Goal: Transaction & Acquisition: Purchase product/service

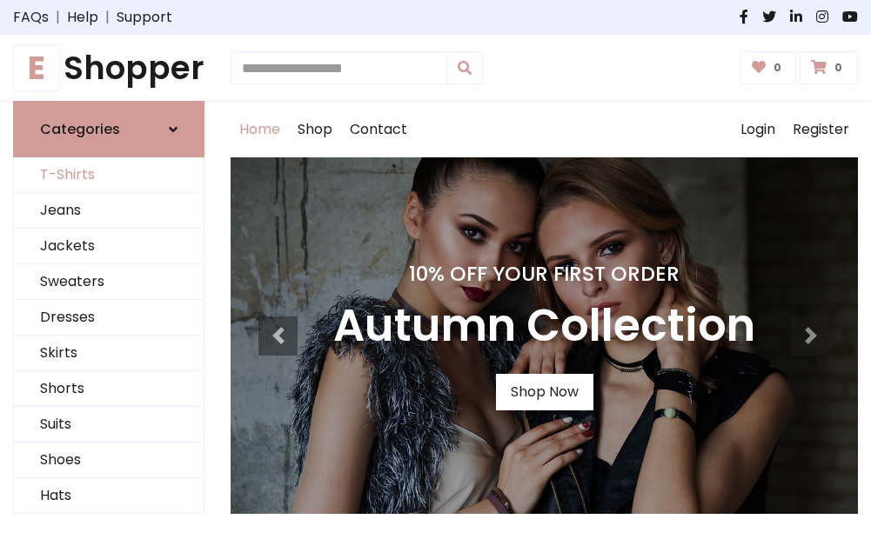
click at [109, 176] on link "T-Shirts" at bounding box center [109, 175] width 190 height 36
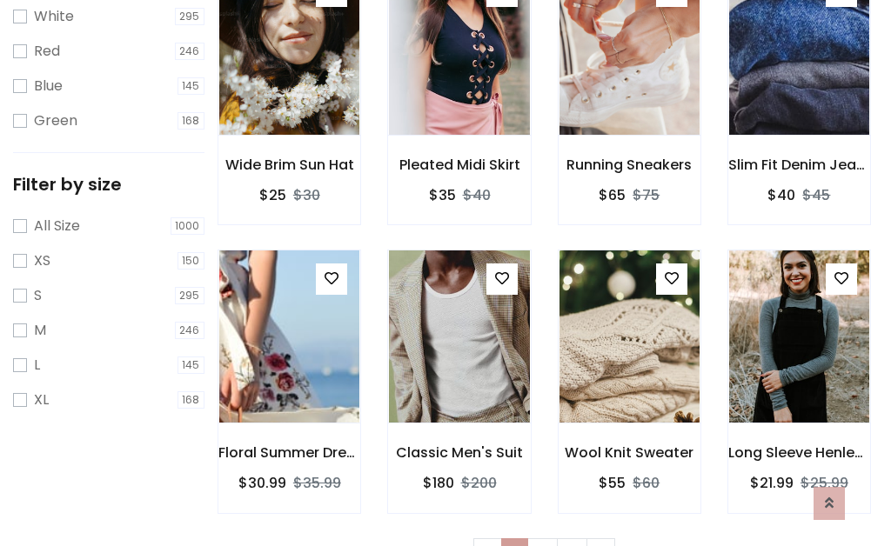
scroll to position [31, 0]
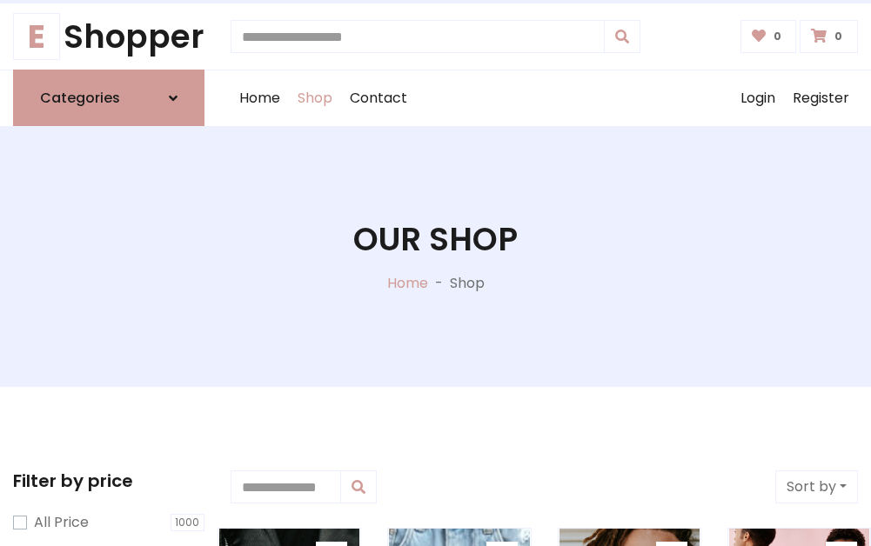
click at [435, 257] on h1 "Our Shop" at bounding box center [435, 239] width 164 height 38
click at [544, 98] on div "Home Shop Contact Log out Login Register" at bounding box center [544, 98] width 627 height 56
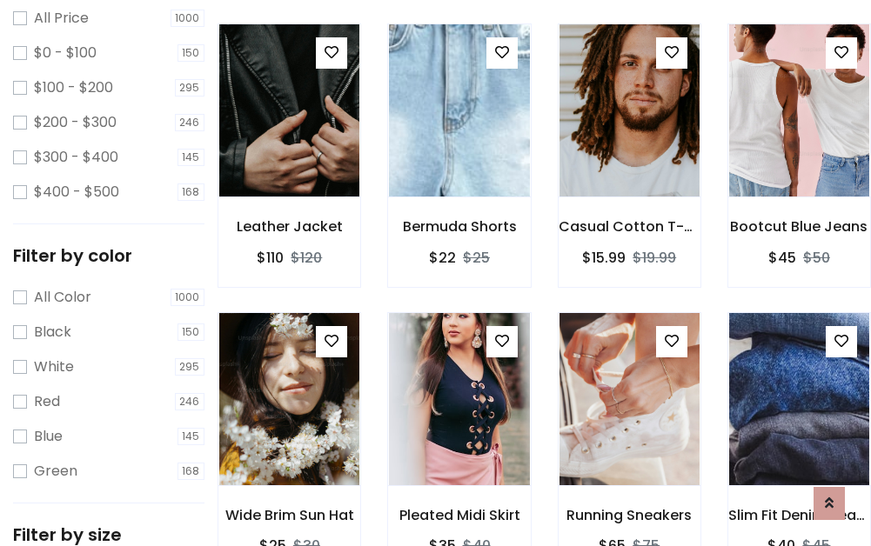
scroll to position [505, 0]
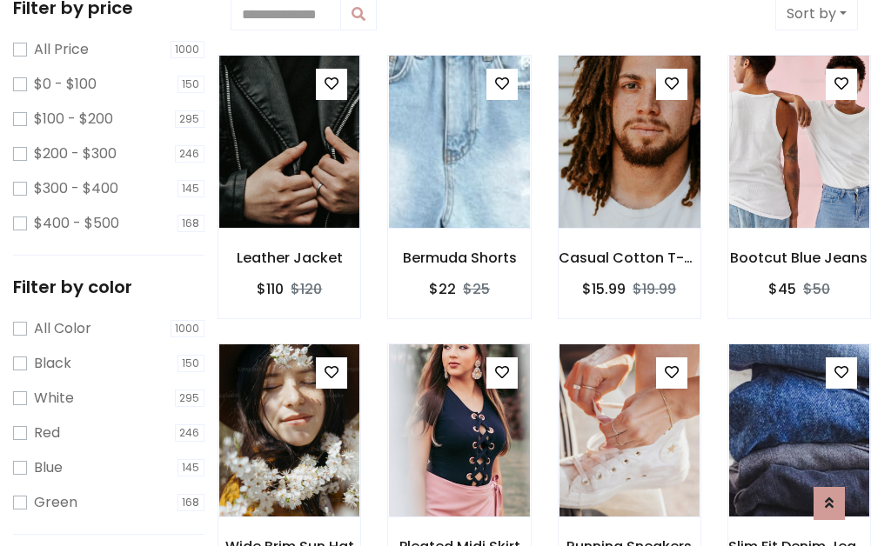
click at [629, 143] on img at bounding box center [629, 142] width 168 height 418
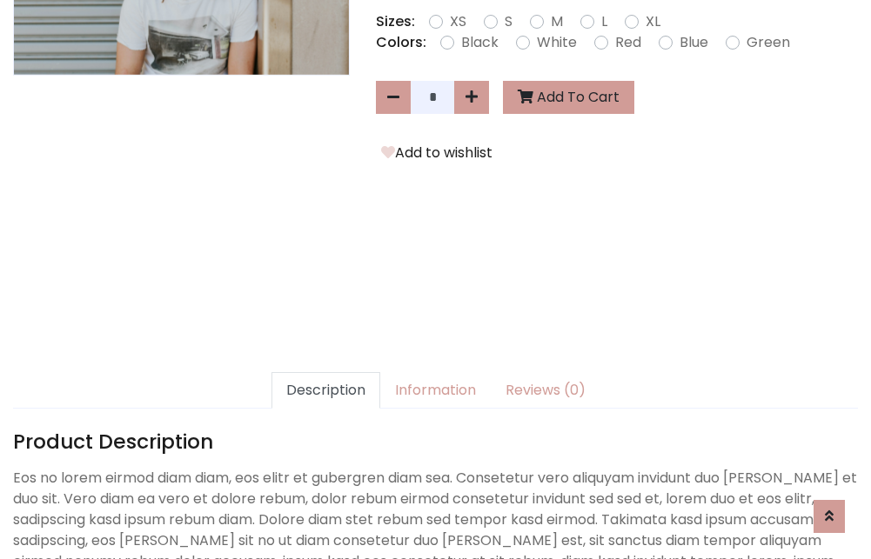
scroll to position [425, 0]
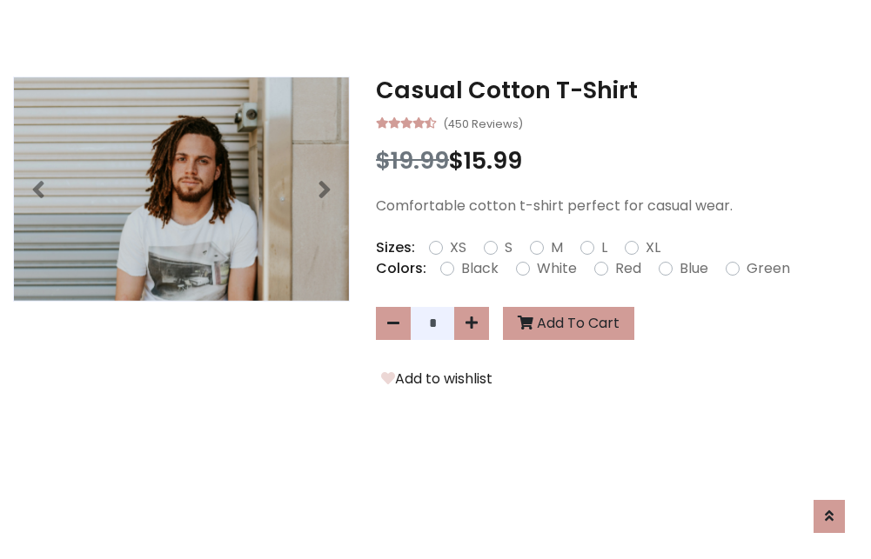
click at [617, 90] on h3 "Casual Cotton T-Shirt" at bounding box center [617, 91] width 482 height 28
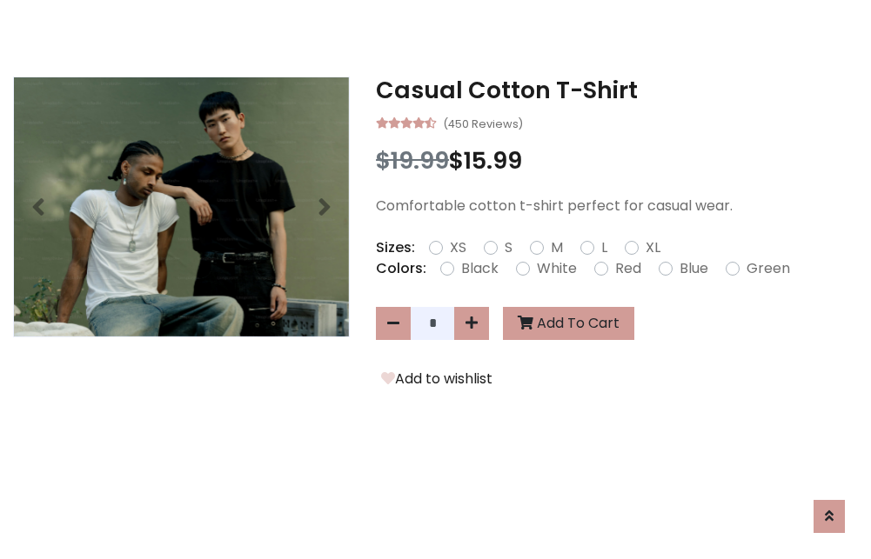
click at [617, 90] on h3 "Casual Cotton T-Shirt" at bounding box center [617, 91] width 482 height 28
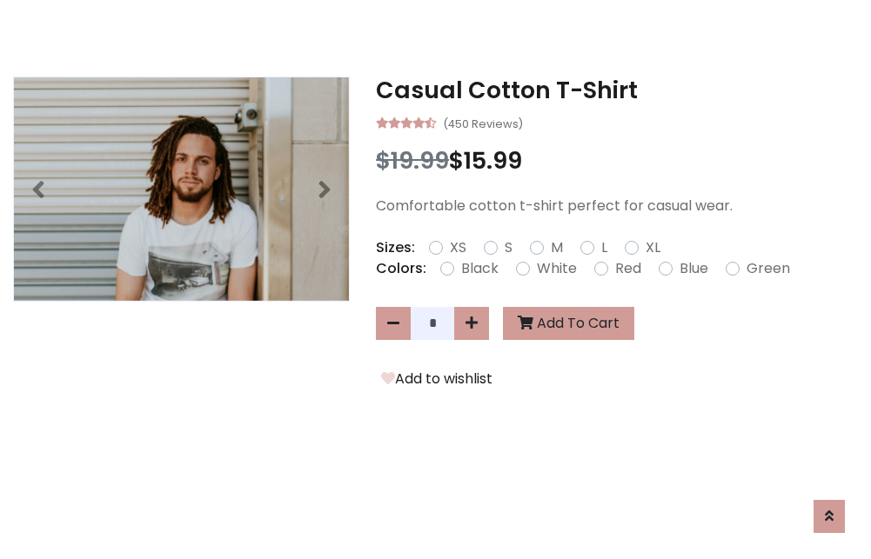
click at [617, 90] on h3 "Casual Cotton T-Shirt" at bounding box center [617, 91] width 482 height 28
